Goal: Information Seeking & Learning: Understand process/instructions

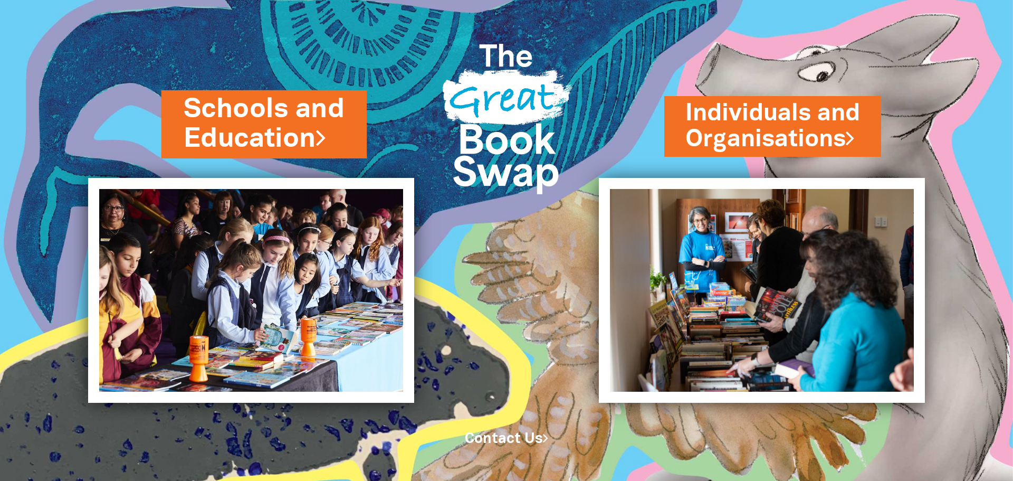
click at [285, 137] on link "Schools and Education" at bounding box center [264, 124] width 161 height 66
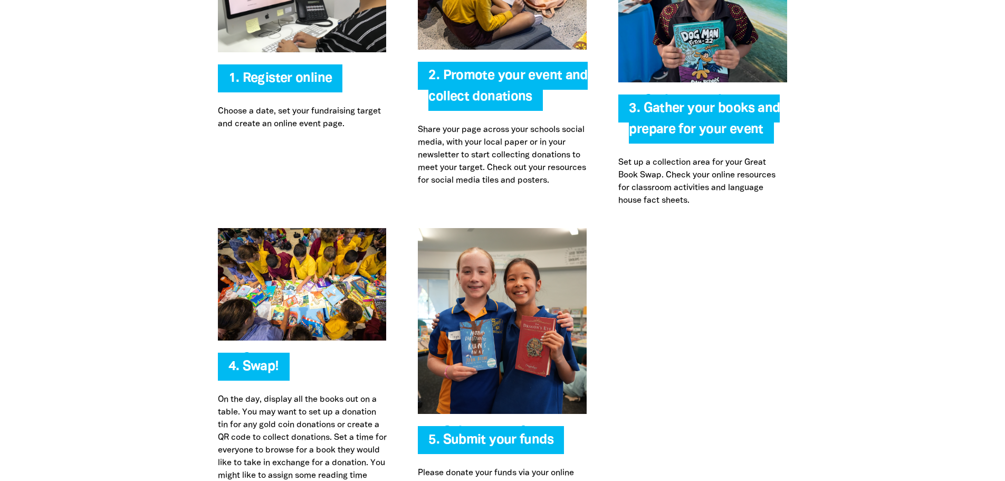
scroll to position [2381, 0]
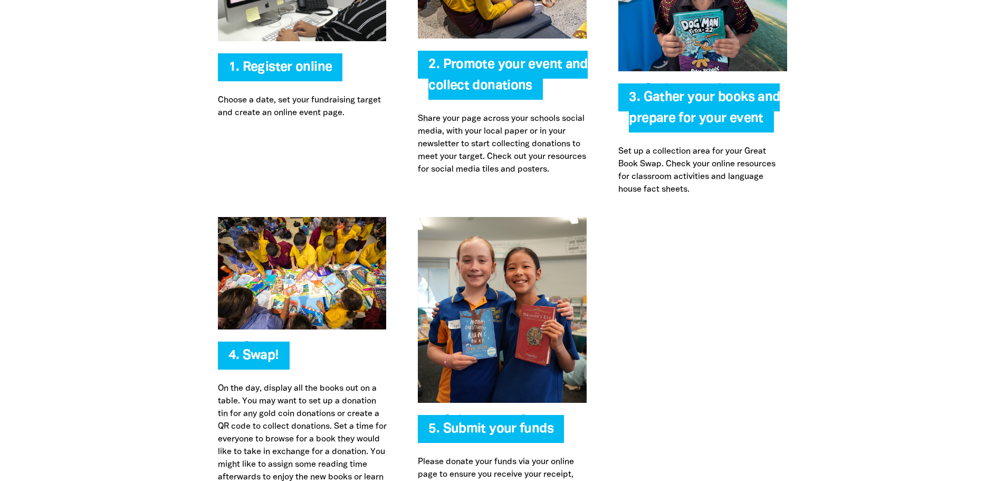
click at [682, 103] on span "3. Gather your books and prepare for your event" at bounding box center [704, 111] width 151 height 41
click at [658, 168] on p "Set up a collection area for your Great Book Swap. Check your online resources …" at bounding box center [702, 170] width 169 height 51
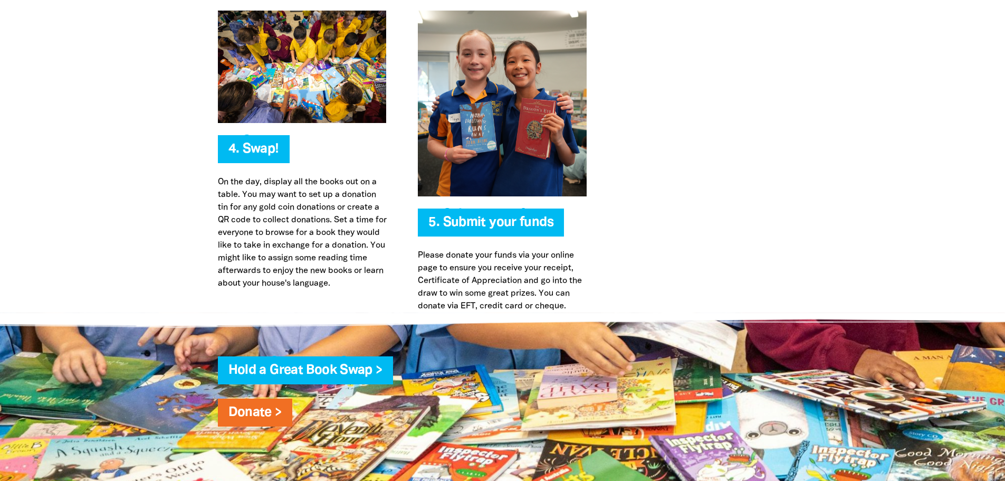
scroll to position [2592, 0]
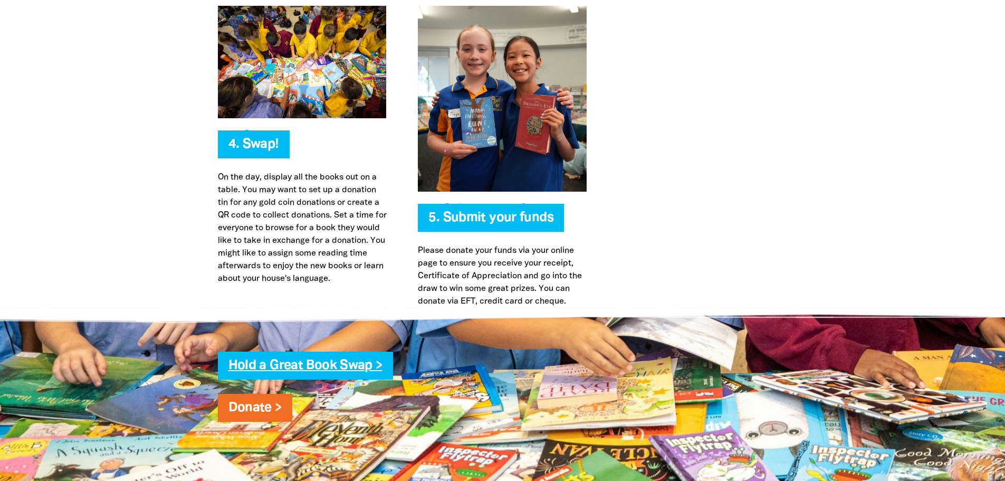
click at [327, 368] on link "Hold a Great Book Swap >" at bounding box center [305, 365] width 154 height 12
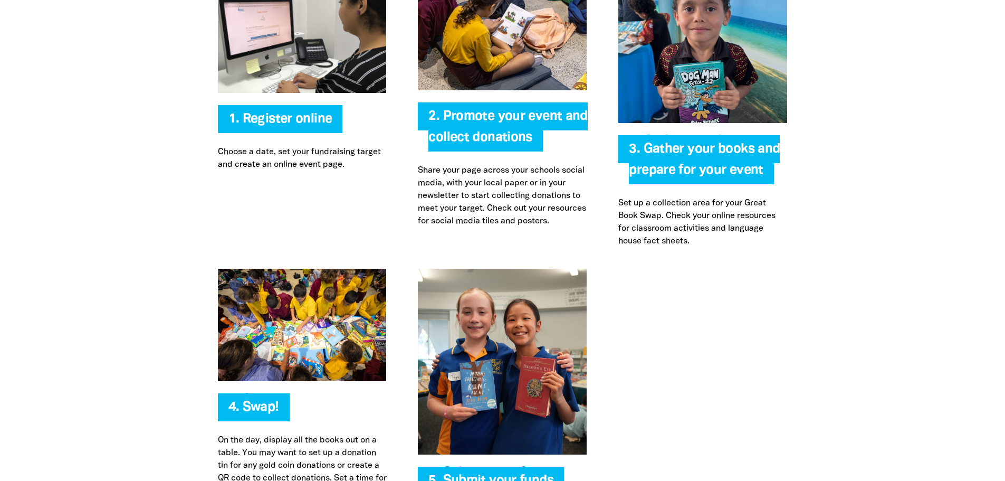
scroll to position [2328, 0]
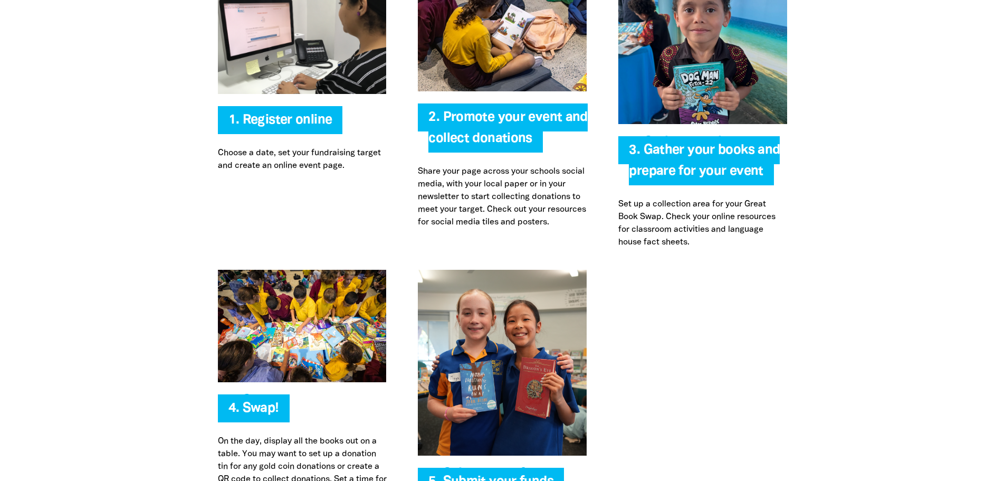
click at [684, 93] on img at bounding box center [702, 51] width 169 height 145
click at [696, 148] on span "3. Gather your books and prepare for your event" at bounding box center [704, 164] width 151 height 41
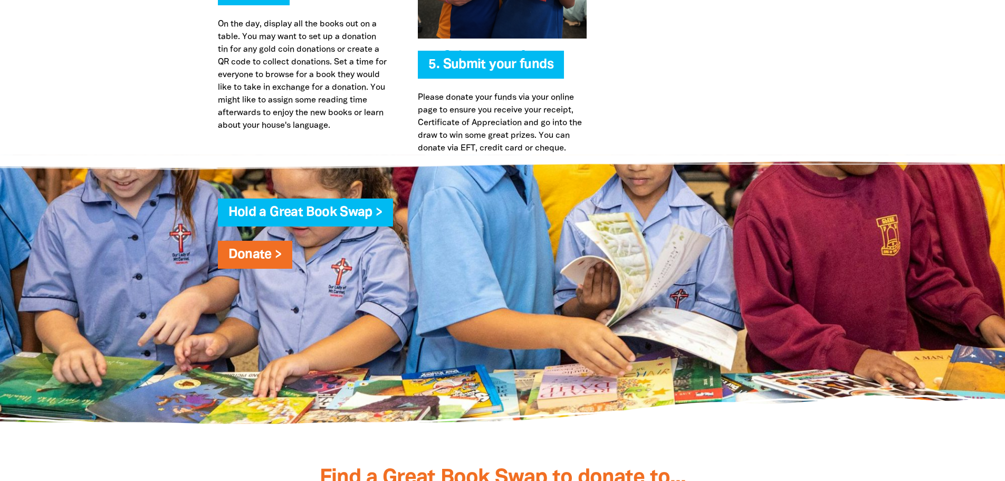
scroll to position [2750, 0]
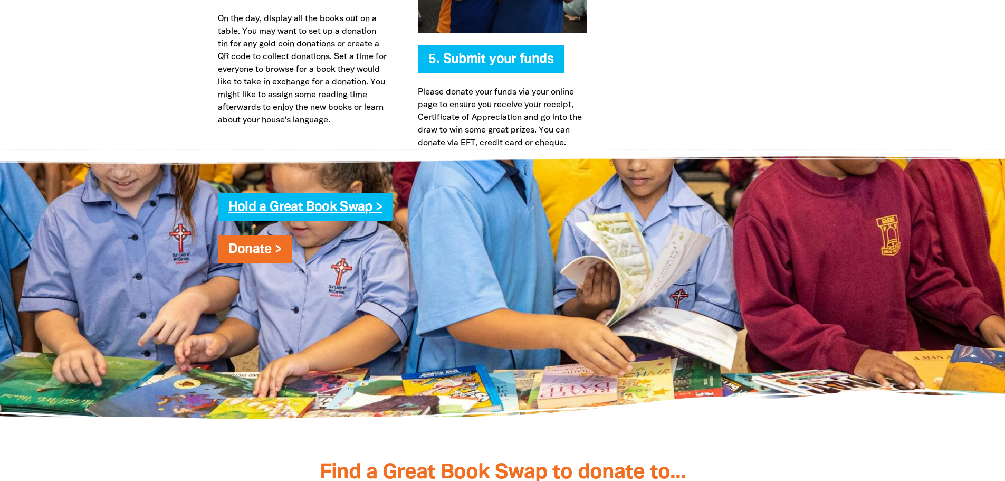
click at [303, 202] on link "Hold a Great Book Swap >" at bounding box center [305, 207] width 154 height 12
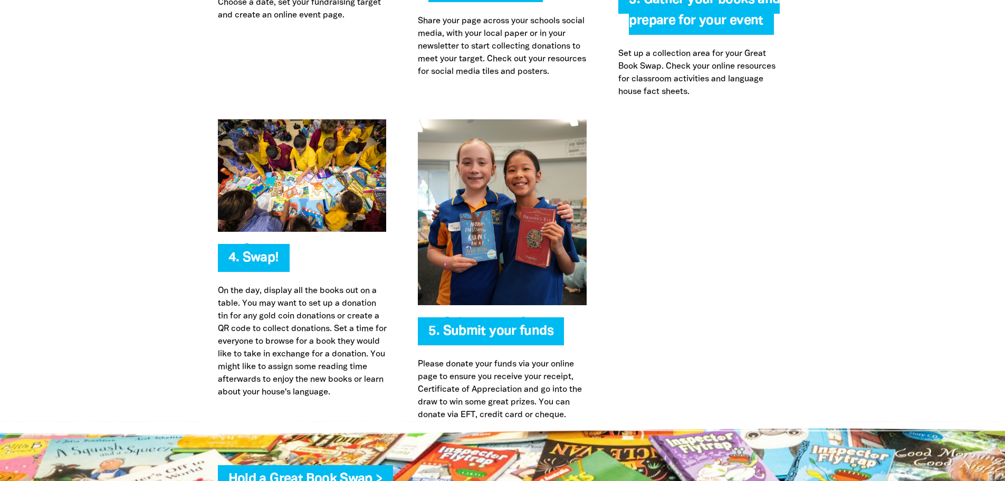
scroll to position [2696, 0]
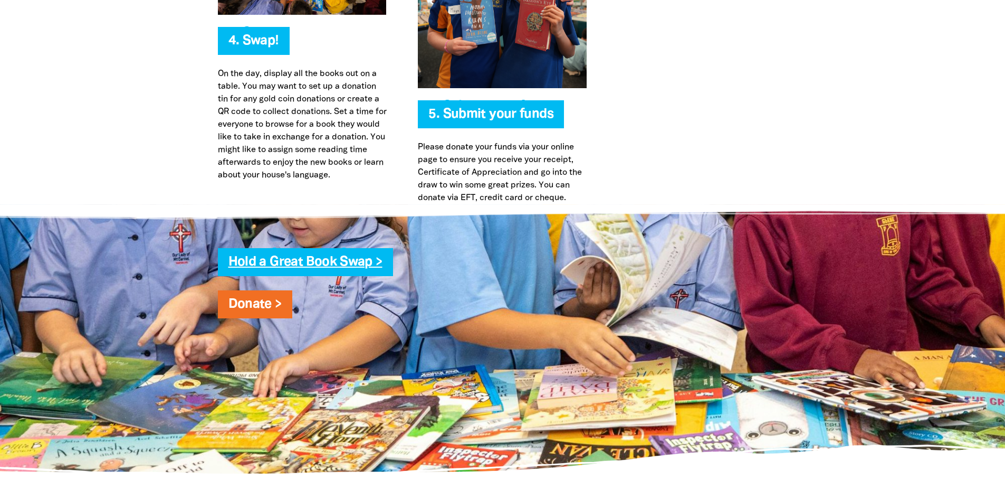
click at [340, 260] on link "Hold a Great Book Swap >" at bounding box center [305, 262] width 154 height 12
click at [274, 264] on link "Hold a Great Book Swap >" at bounding box center [305, 262] width 154 height 12
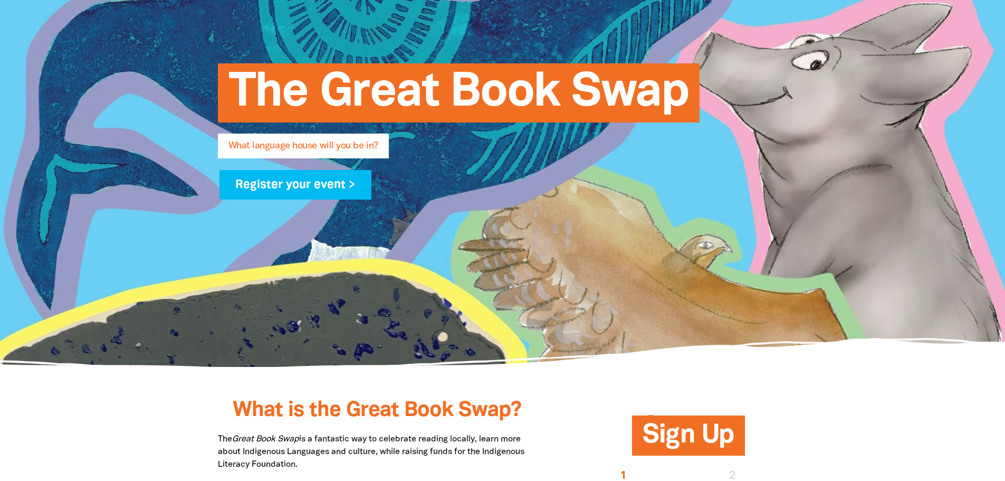
scroll to position [0, 0]
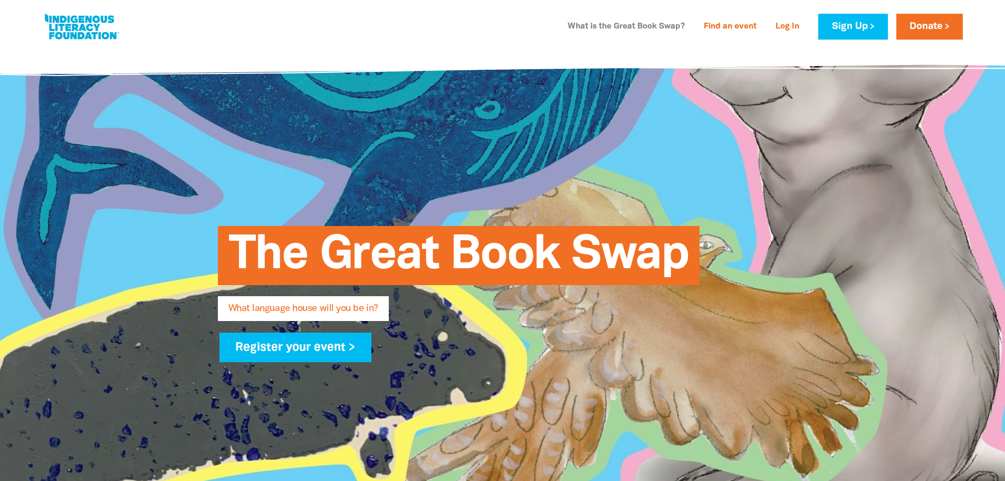
click at [637, 28] on link "What is the Great Book Swap?" at bounding box center [626, 26] width 130 height 17
